Goal: Ask a question

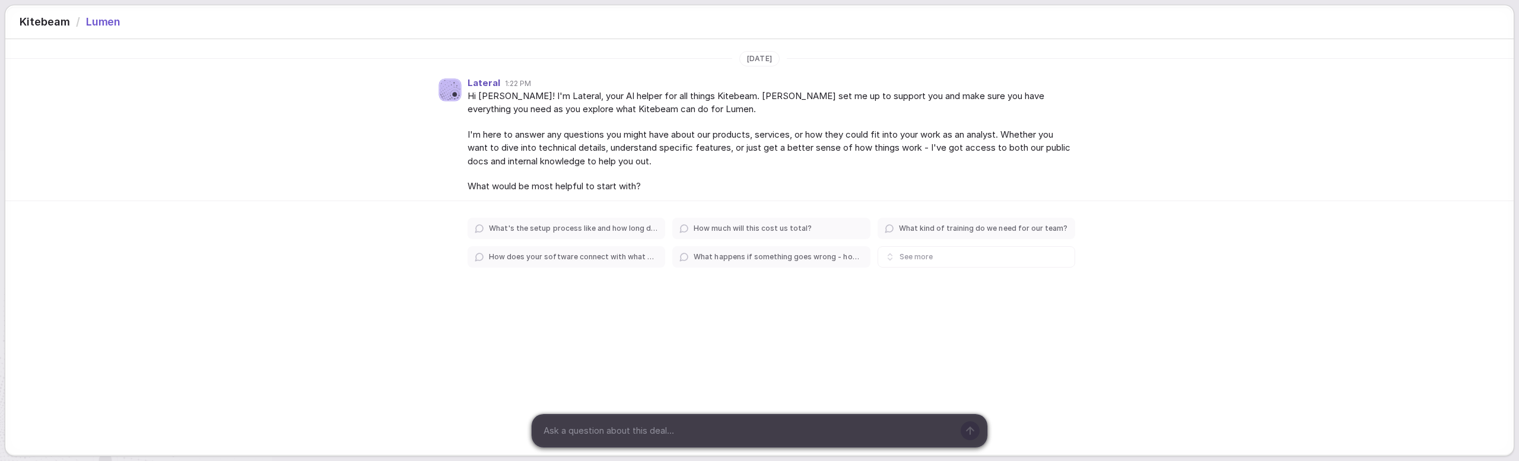
click at [444, 322] on div "[DATE] Lateral 1:22 PM Hi [PERSON_NAME]! I'm Lateral, your AI helper for all th…" at bounding box center [759, 185] width 1508 height 292
click at [270, 265] on div "What's the setup process like and how long does it take? How much will this cos…" at bounding box center [759, 238] width 1508 height 74
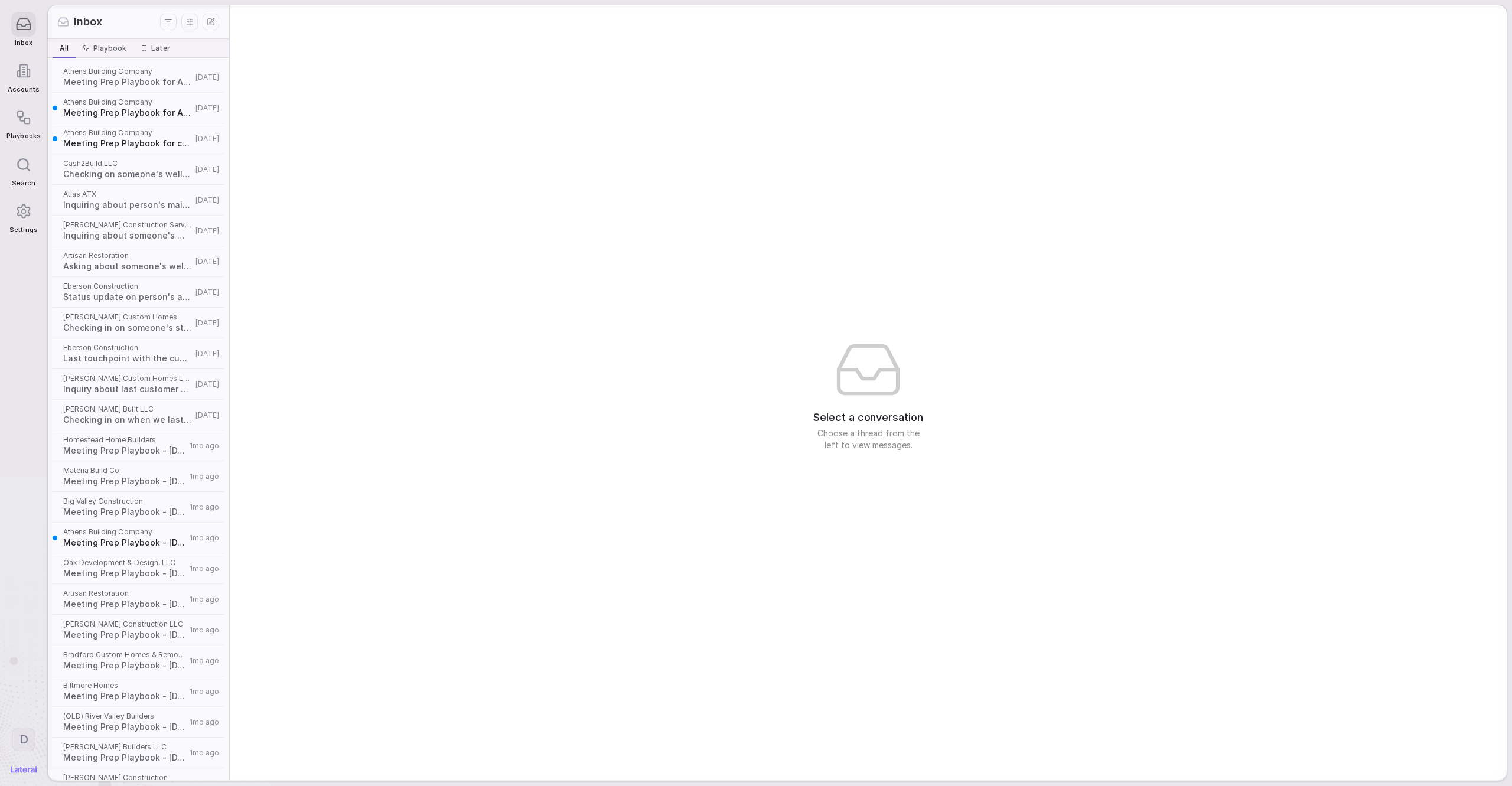
drag, startPoint x: 757, startPoint y: 300, endPoint x: 681, endPoint y: 297, distance: 76.1
click at [755, 300] on div "Select a conversation Choose a thread from the left to view messages." at bounding box center [868, 392] width 1277 height 774
click at [582, 352] on div "Select a conversation Choose a thread from the left to view messages." at bounding box center [868, 392] width 1277 height 774
